Goal: Task Accomplishment & Management: Use online tool/utility

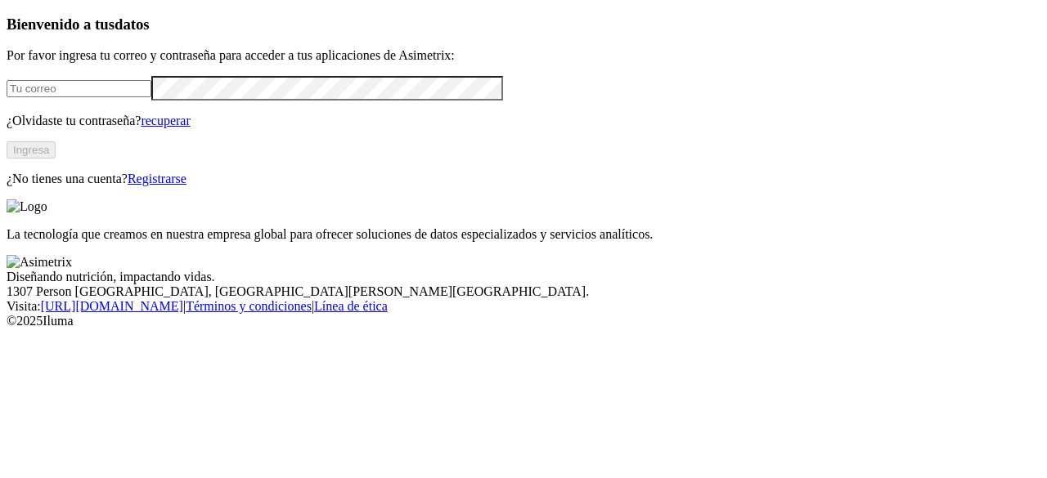
type input "[EMAIL_ADDRESS][DOMAIN_NAME]"
click at [49, 156] on font "Ingresa" at bounding box center [31, 150] width 36 height 12
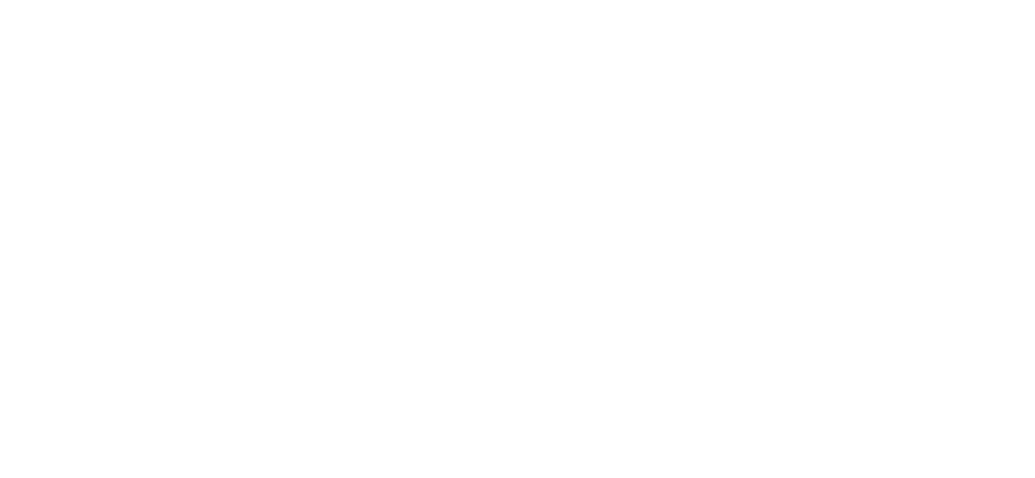
click at [584, 332] on div at bounding box center [530, 239] width 1047 height 478
click at [178, 209] on div at bounding box center [530, 239] width 1047 height 478
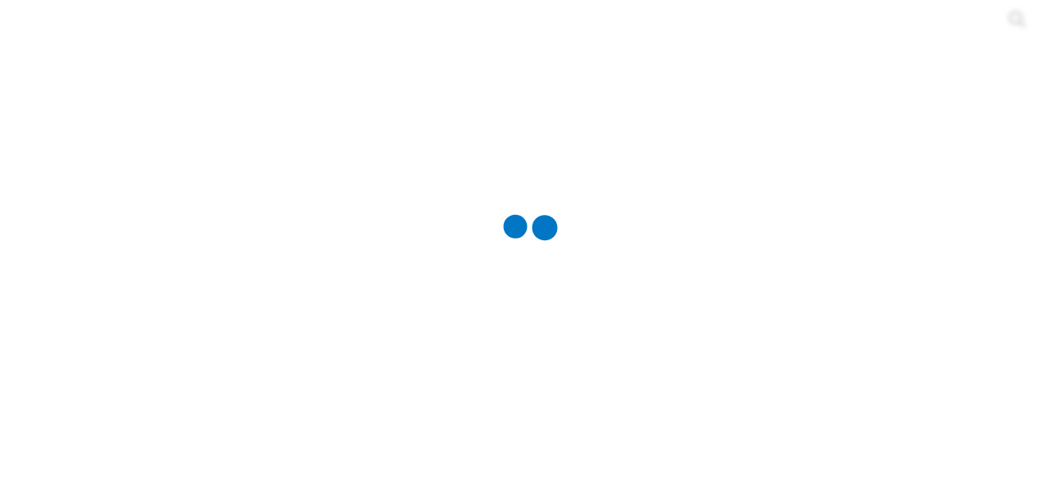
click at [265, 321] on div at bounding box center [530, 239] width 1047 height 478
click at [263, 245] on div at bounding box center [530, 239] width 1047 height 478
